Goal: Check status: Check status

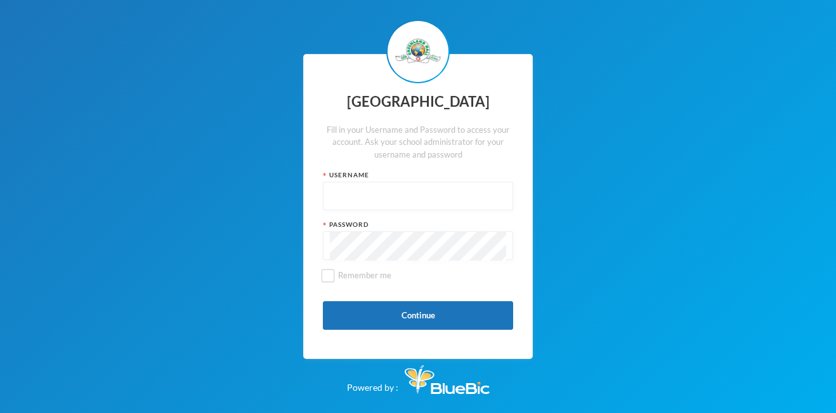
click at [381, 186] on input "text" at bounding box center [418, 196] width 176 height 29
type input "glh20c35"
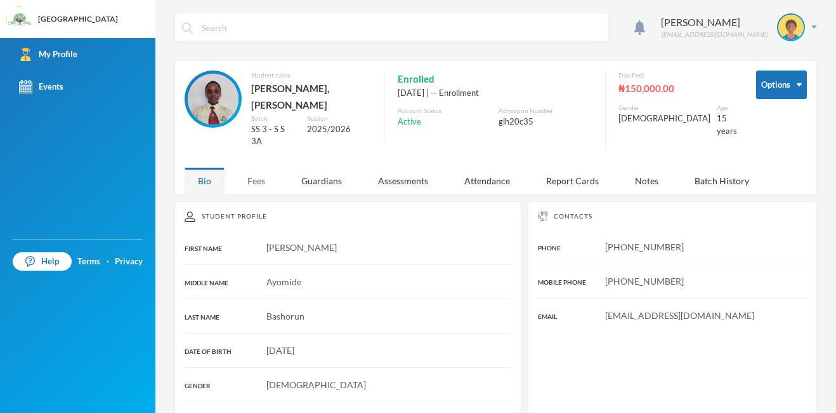
click at [244, 167] on div "Fees" at bounding box center [256, 180] width 44 height 27
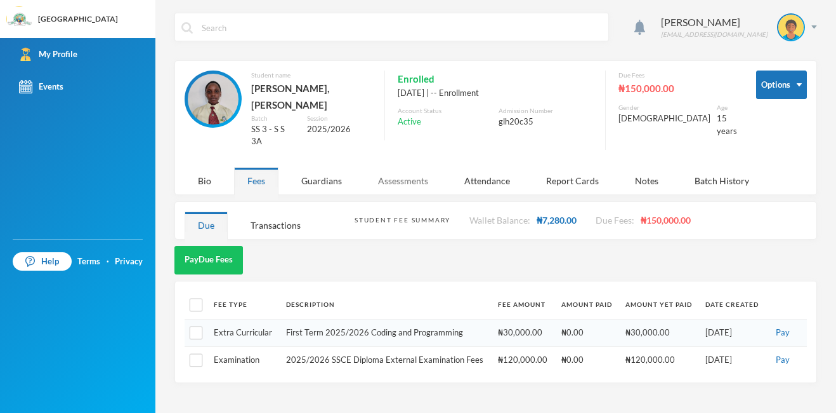
click at [394, 169] on div "Assessments" at bounding box center [403, 180] width 77 height 27
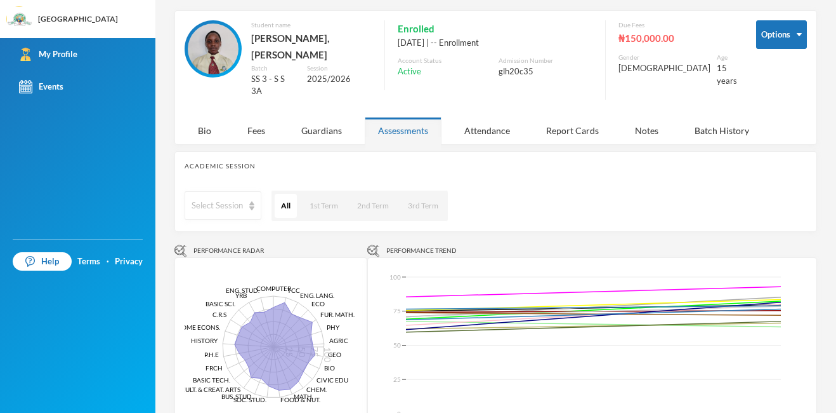
scroll to position [50, 0]
click at [236, 199] on div "Select Session" at bounding box center [217, 205] width 51 height 13
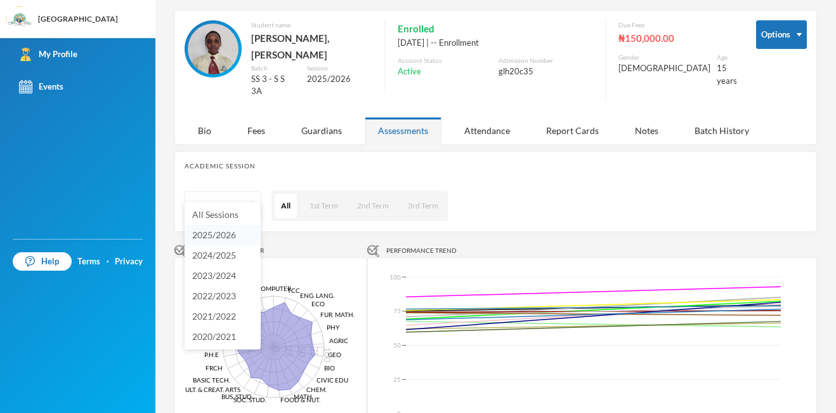
click at [232, 239] on span "2025/2026" at bounding box center [214, 234] width 44 height 11
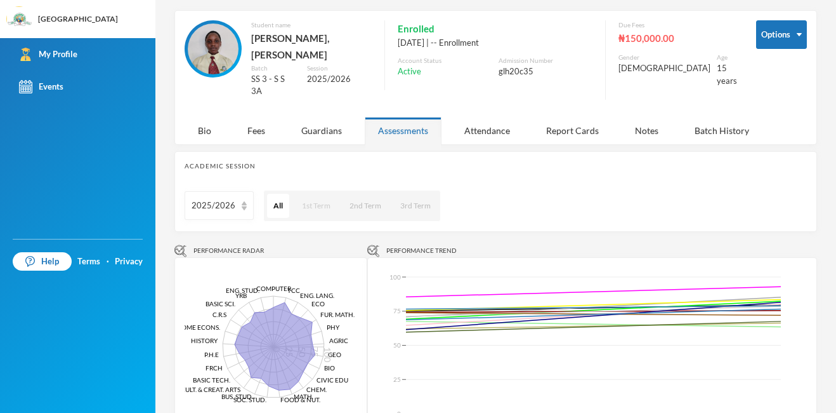
click at [319, 194] on button "1st Term" at bounding box center [316, 206] width 41 height 24
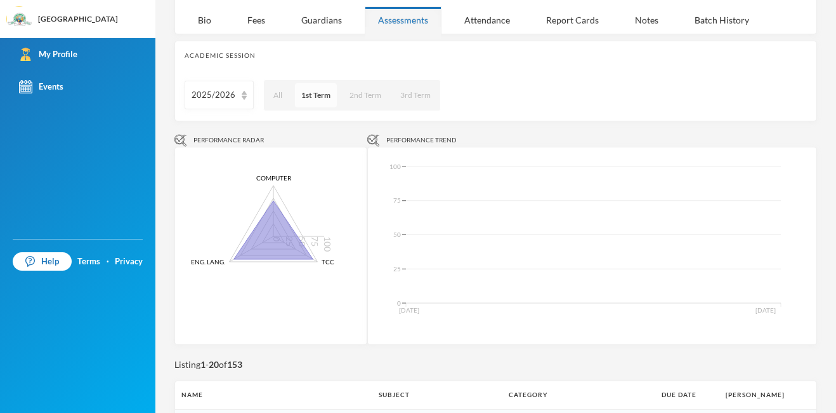
scroll to position [161, 0]
click at [272, 200] on polygon at bounding box center [273, 229] width 79 height 58
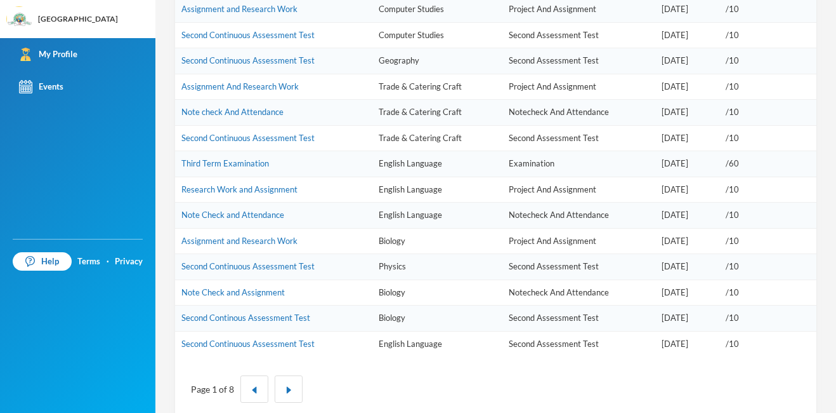
scroll to position [730, 0]
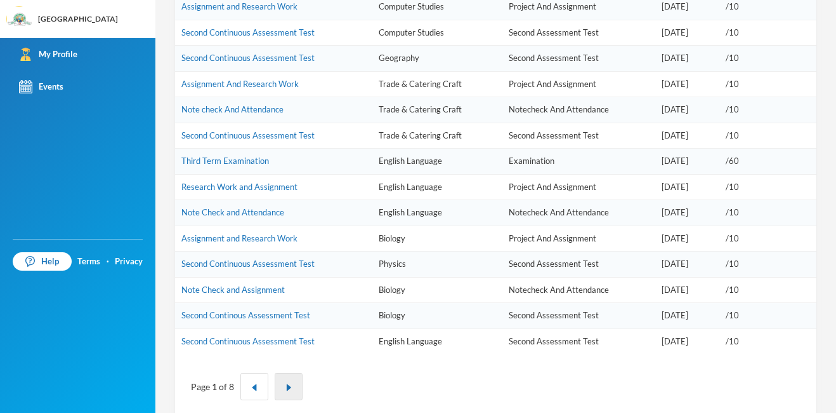
click at [285, 383] on img "button" at bounding box center [289, 387] width 8 height 8
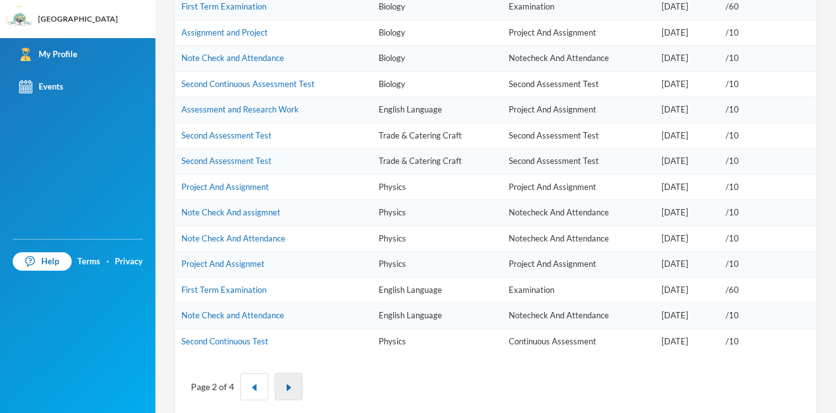
click at [285, 383] on img "button" at bounding box center [289, 387] width 8 height 8
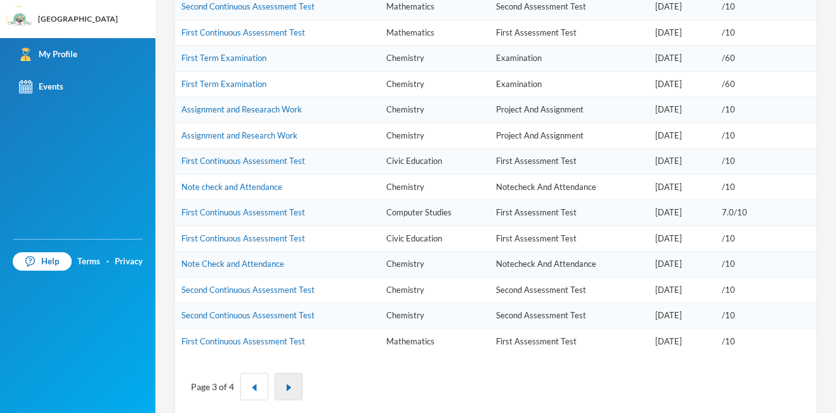
click at [285, 383] on img "button" at bounding box center [289, 387] width 8 height 8
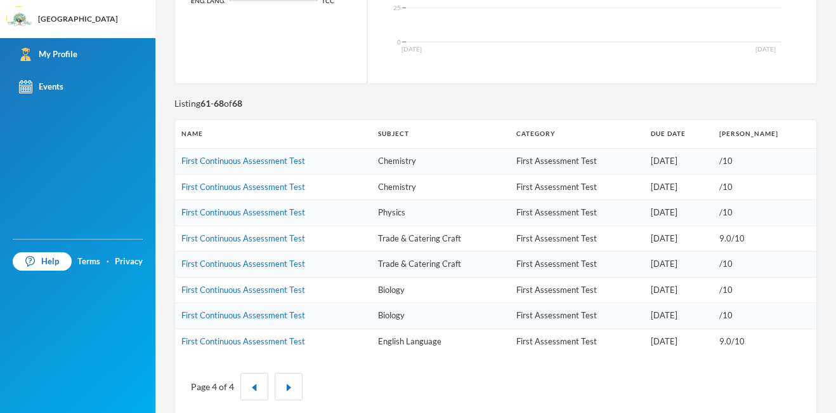
scroll to position [388, 0]
